Goal: Task Accomplishment & Management: Manage account settings

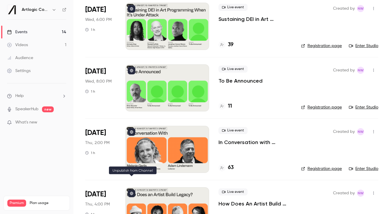
scroll to position [454, 0]
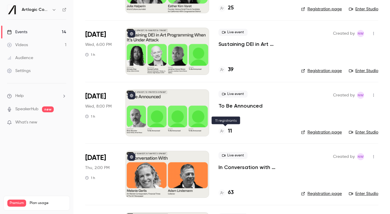
click at [229, 132] on h4 "11" at bounding box center [230, 131] width 4 height 8
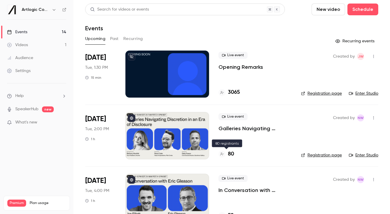
click at [232, 157] on h4 "80" at bounding box center [231, 154] width 6 height 8
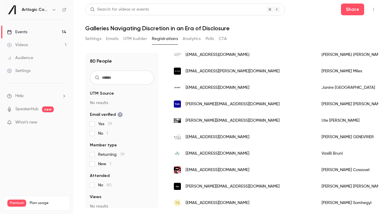
scroll to position [200, 0]
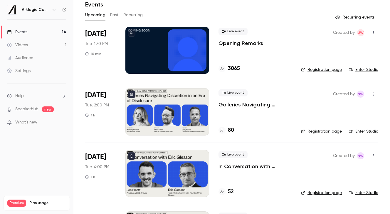
scroll to position [26, 0]
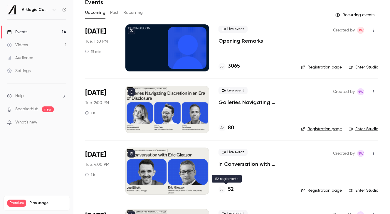
click at [229, 190] on h4 "52" at bounding box center [231, 189] width 6 height 8
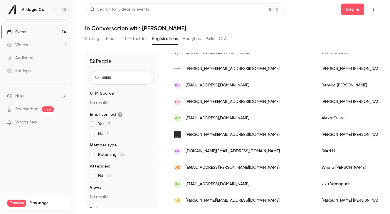
scroll to position [263, 0]
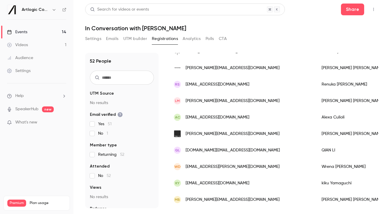
click at [36, 35] on link "Events 14" at bounding box center [36, 32] width 73 height 13
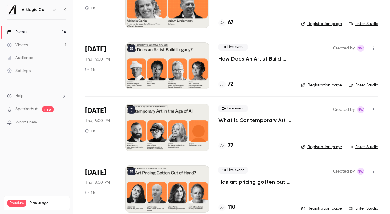
scroll to position [623, 0]
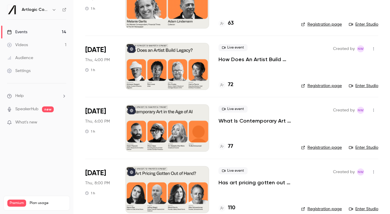
click at [168, 76] on div at bounding box center [168, 66] width 84 height 47
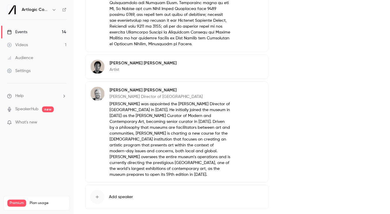
scroll to position [560, 0]
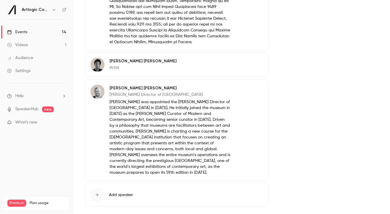
click at [125, 65] on p "Artist" at bounding box center [143, 68] width 67 height 6
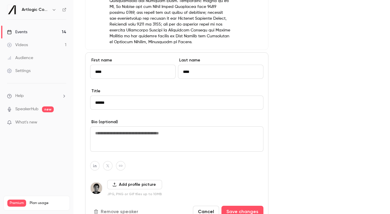
click at [125, 133] on textarea at bounding box center [176, 138] width 173 height 25
paste textarea "**********"
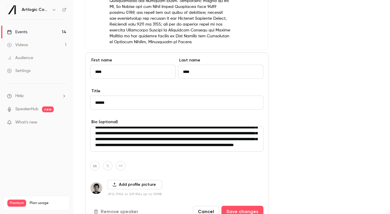
scroll to position [53, 0]
type textarea "**********"
click at [245, 206] on button "Save changes" at bounding box center [243, 212] width 42 height 12
